Goal: Task Accomplishment & Management: Manage account settings

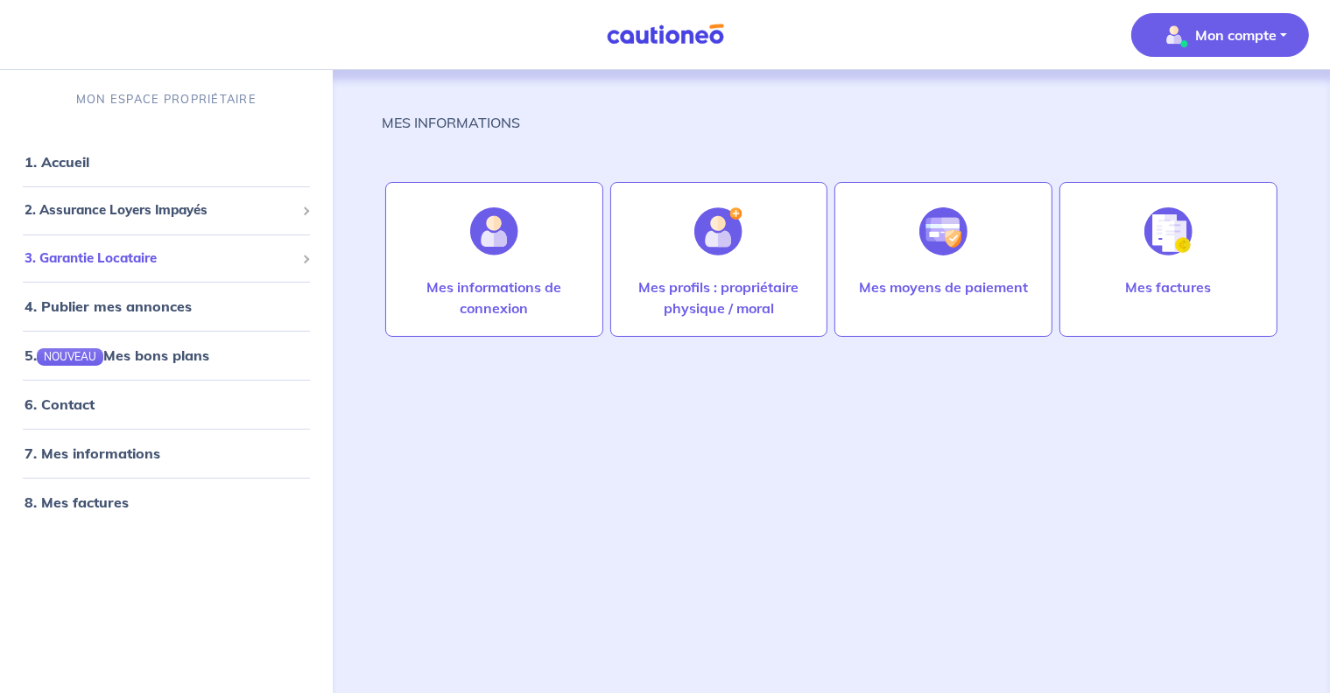
click at [154, 254] on span "3. Garantie Locataire" at bounding box center [160, 259] width 271 height 20
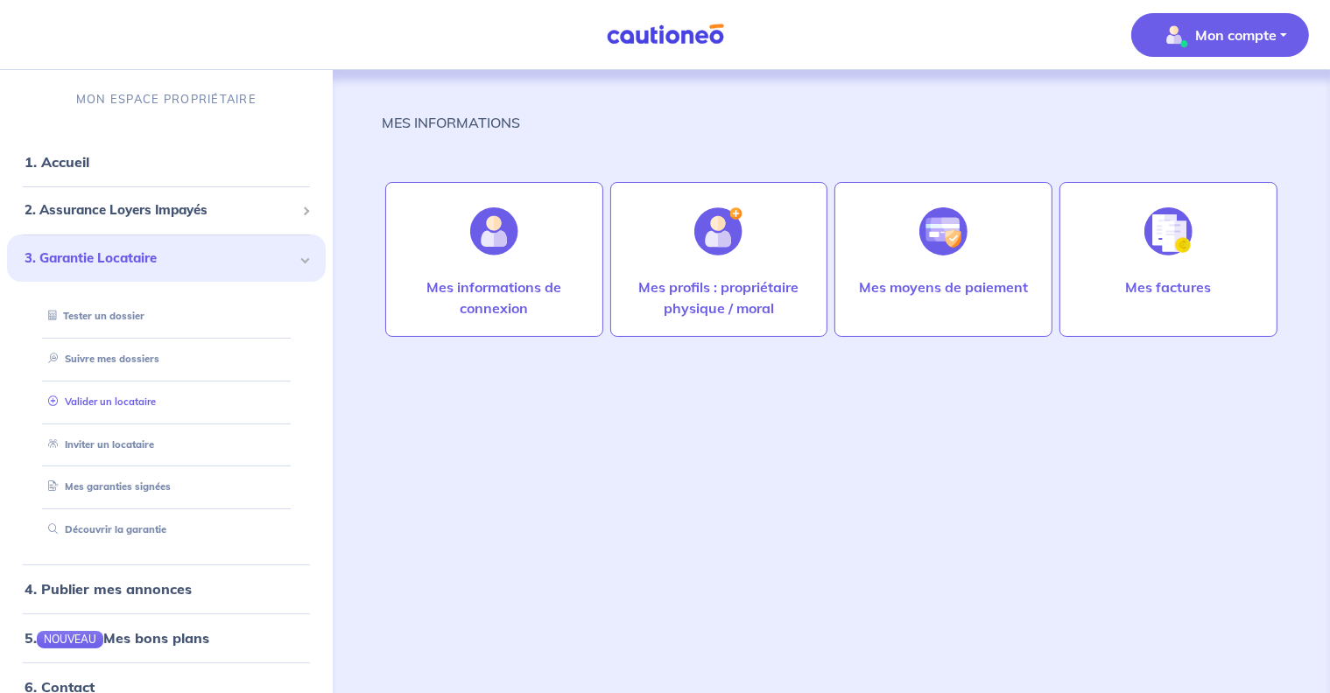
click at [156, 402] on link "Valider un locataire" at bounding box center [98, 402] width 115 height 12
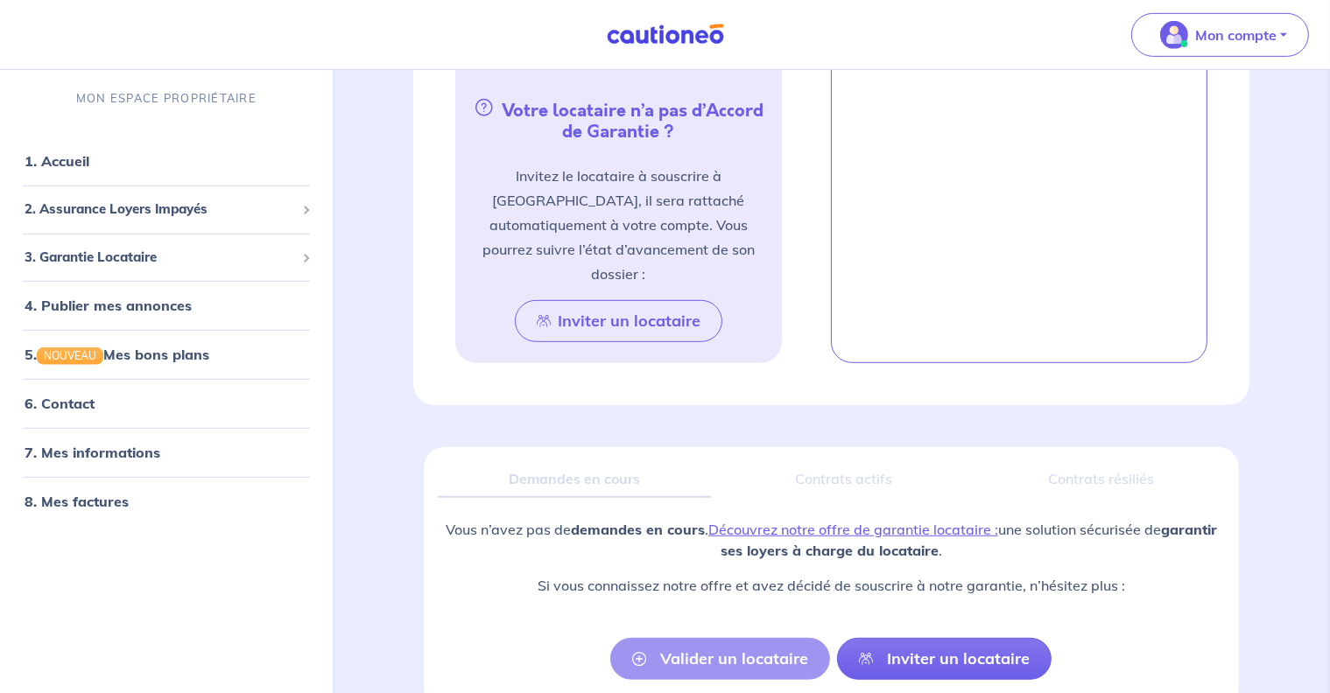
scroll to position [998, 0]
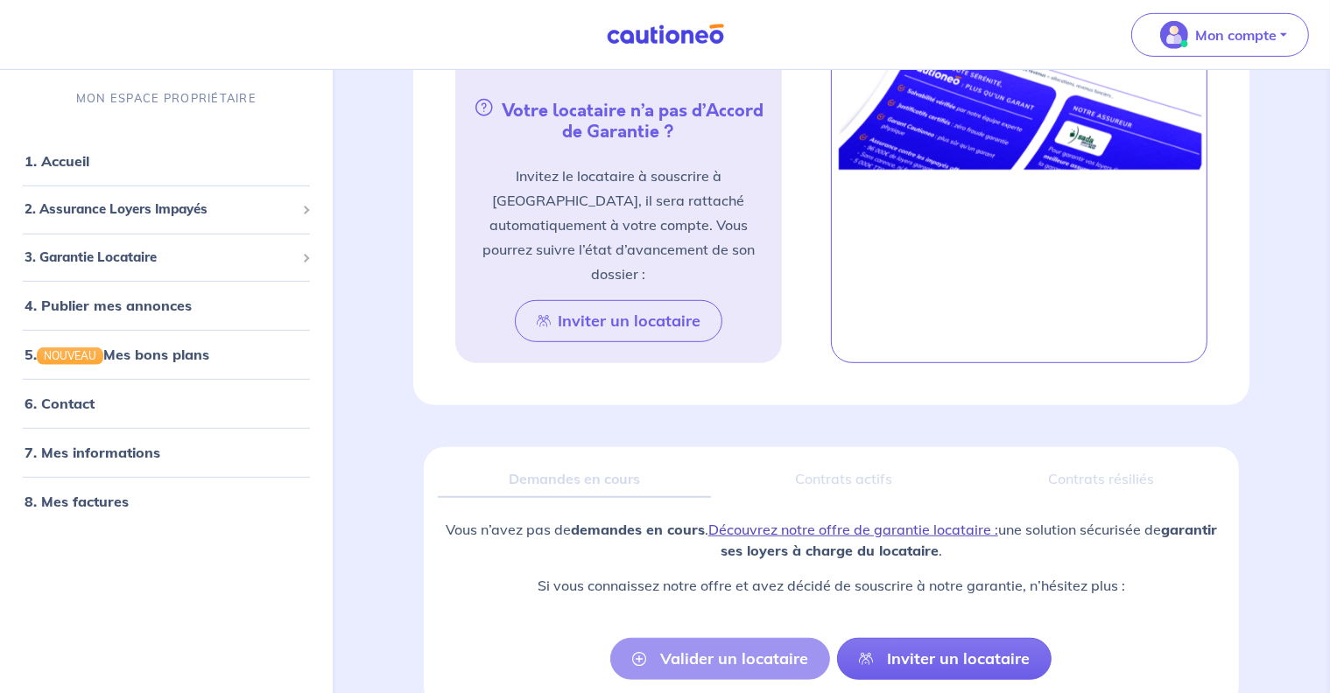
click at [799, 521] on link "Découvrez notre offre de garantie locataire :" at bounding box center [853, 530] width 290 height 18
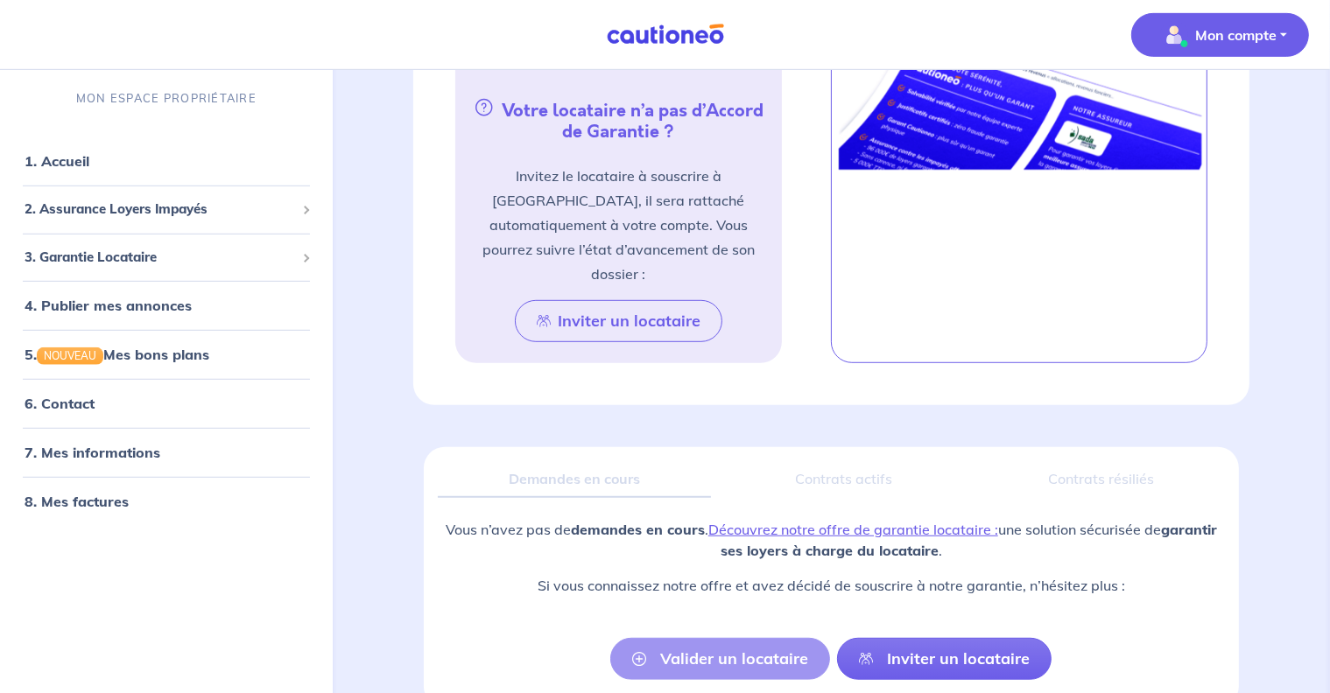
click at [1233, 39] on p "Mon compte" at bounding box center [1235, 35] width 81 height 21
click at [1186, 108] on link "Mes informations" at bounding box center [1202, 109] width 141 height 28
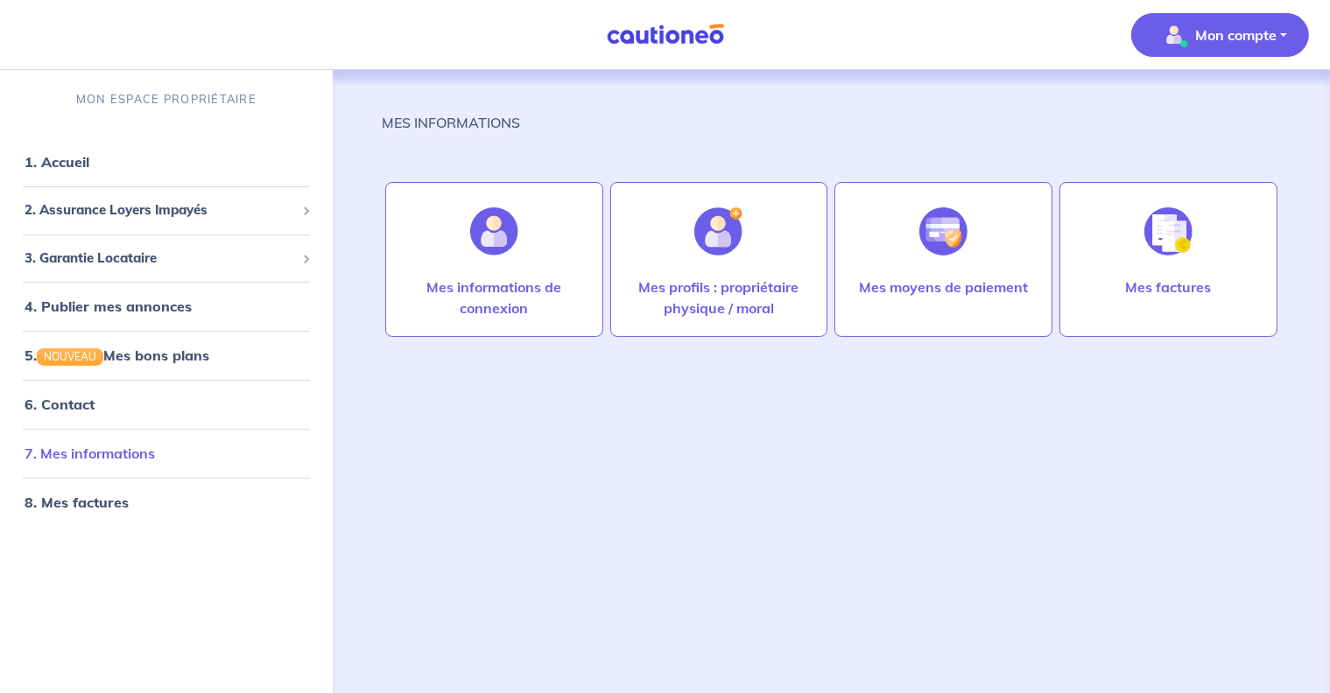
click at [102, 448] on link "7. Mes informations" at bounding box center [90, 454] width 130 height 18
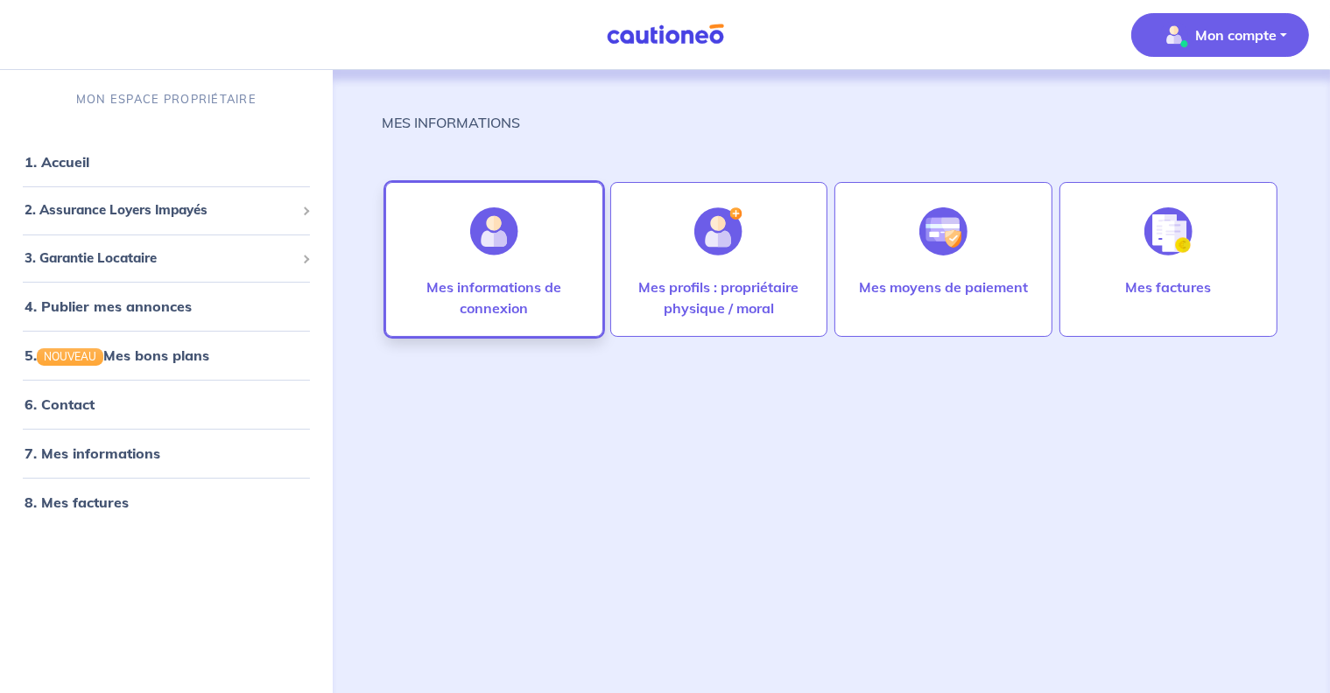
click at [486, 282] on p "Mes informations de connexion" at bounding box center [494, 298] width 181 height 42
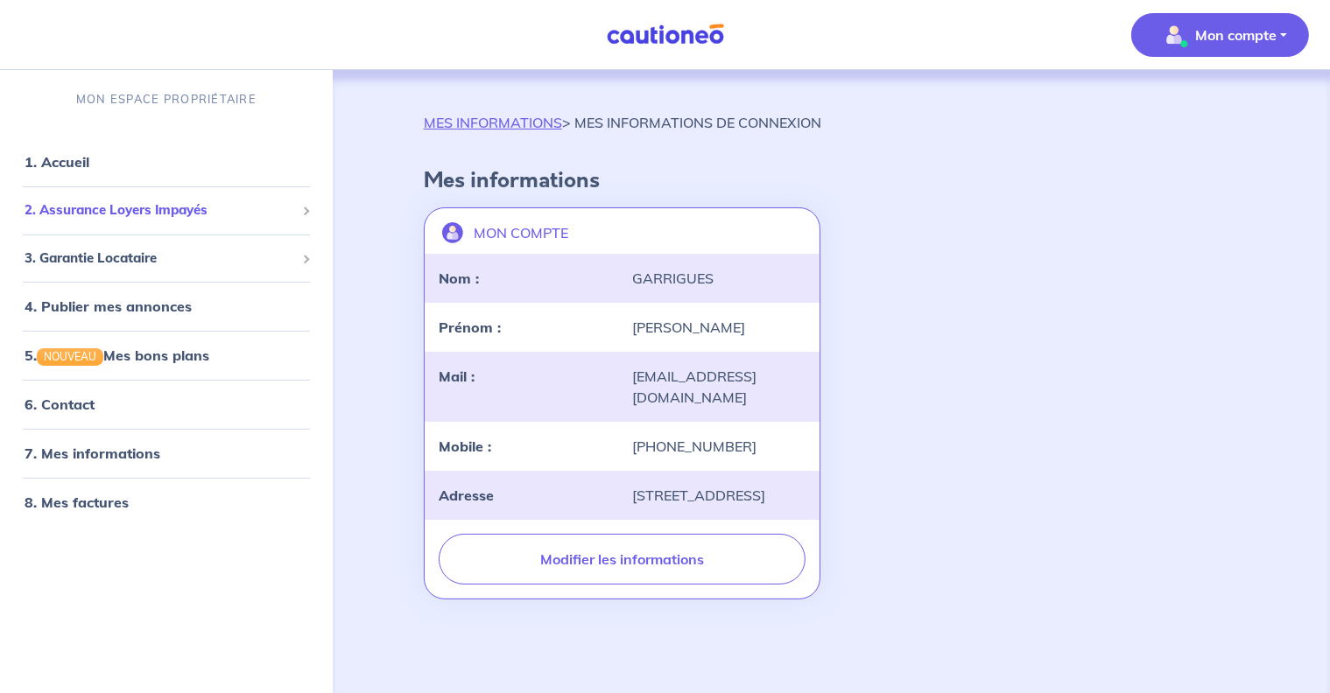
click at [118, 215] on span "2. Assurance Loyers Impayés" at bounding box center [160, 211] width 271 height 20
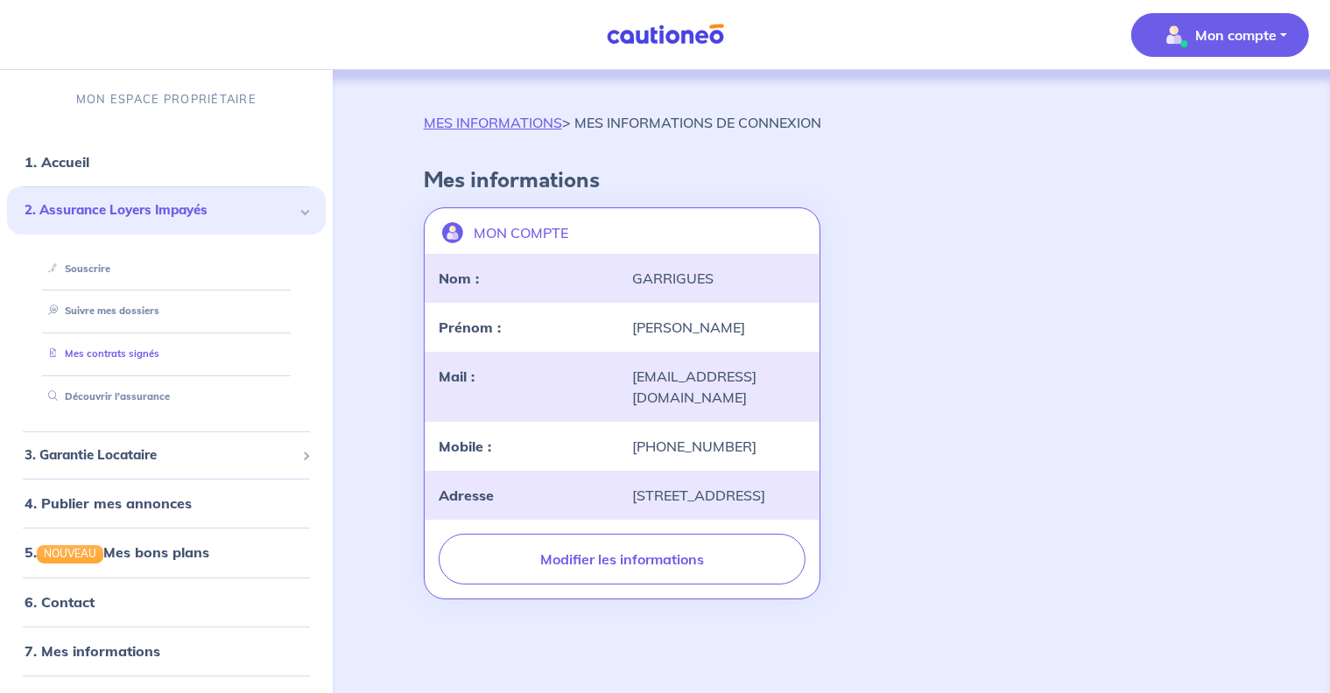
click at [111, 355] on link "Mes contrats signés" at bounding box center [100, 354] width 118 height 12
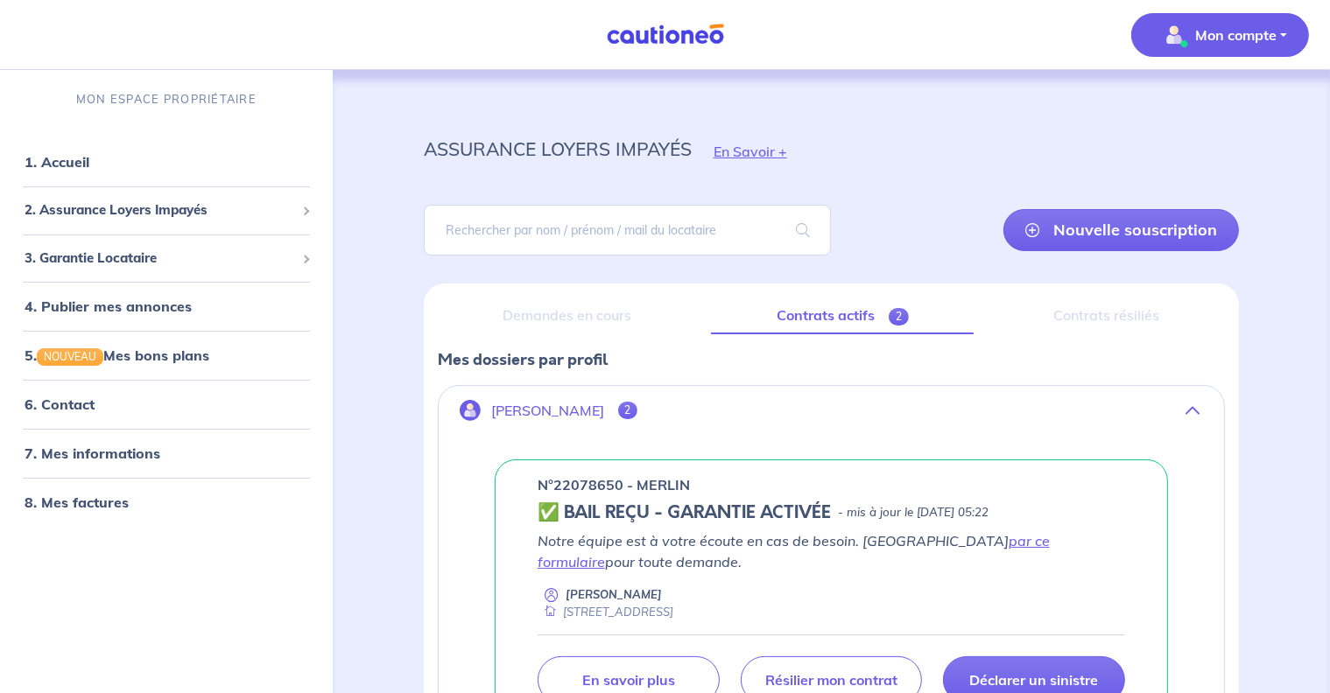
click at [1278, 36] on button "Mon compte" at bounding box center [1220, 35] width 178 height 44
click at [1185, 149] on link "Me déconnecter" at bounding box center [1202, 151] width 141 height 28
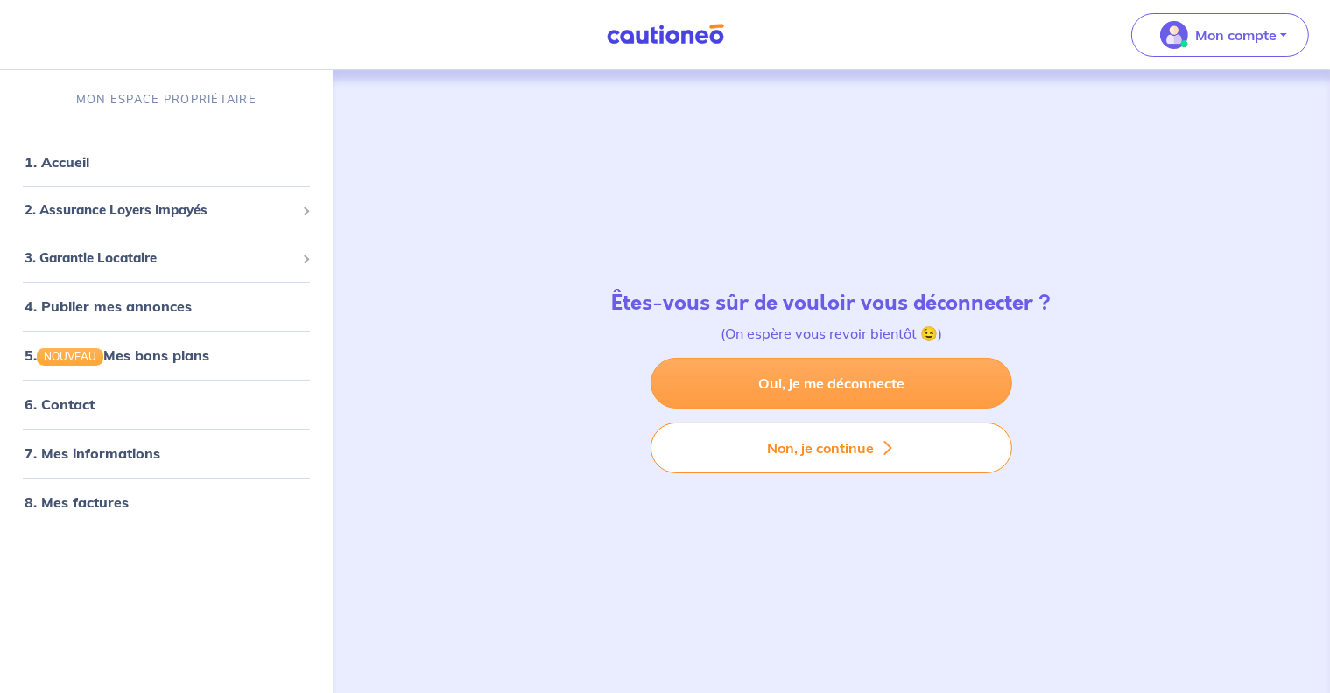
click at [836, 386] on link "Oui, je me déconnecte" at bounding box center [832, 383] width 362 height 51
